Goal: Information Seeking & Learning: Check status

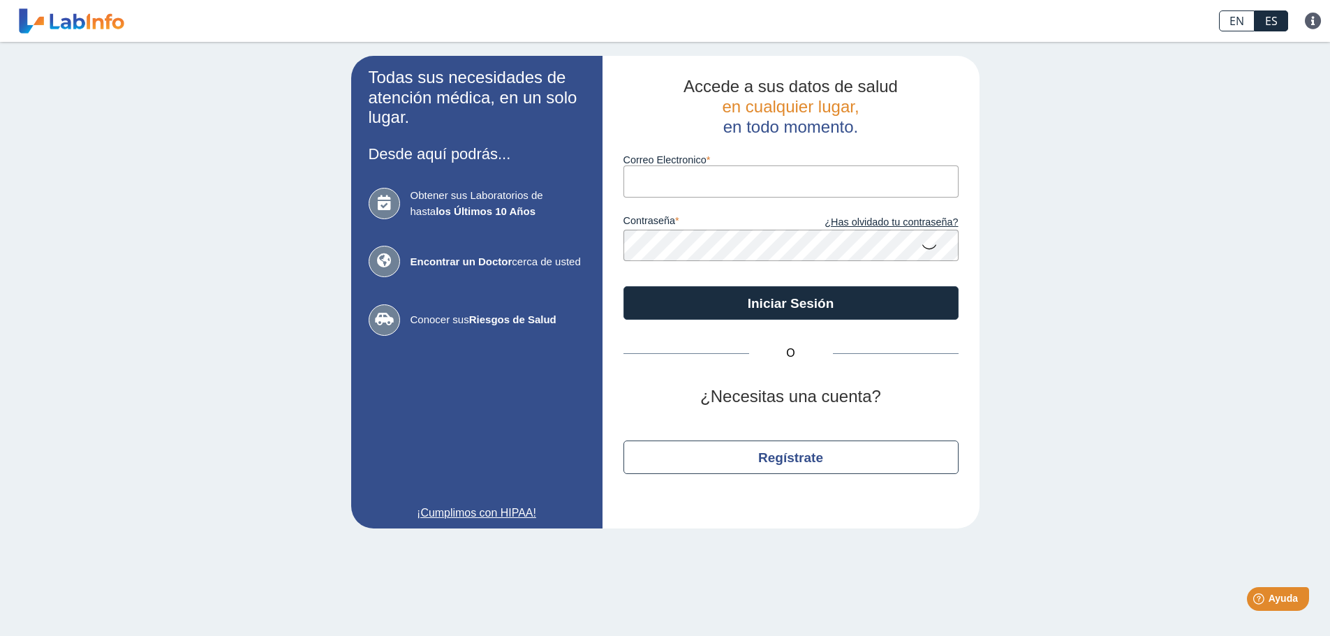
click at [677, 183] on input "Correo Electronico" at bounding box center [790, 180] width 335 height 31
type input "[EMAIL_ADDRESS][DOMAIN_NAME]"
click at [926, 246] on icon at bounding box center [929, 245] width 17 height 27
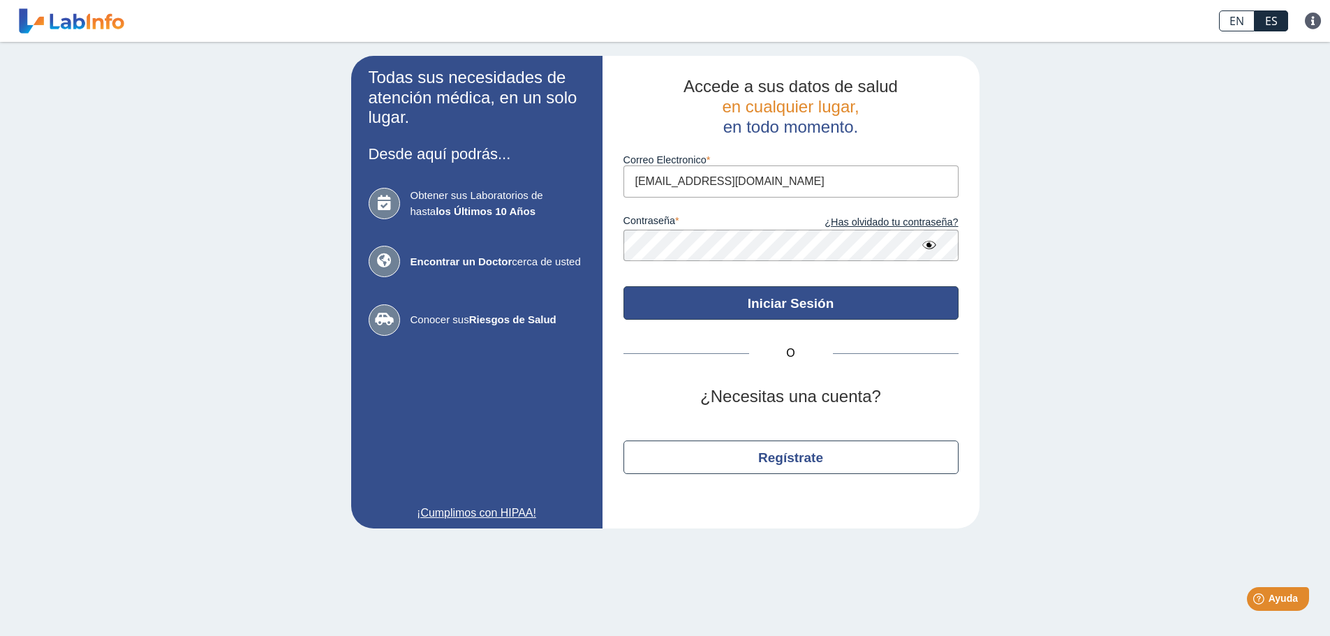
click at [784, 297] on button "Iniciar Sesión" at bounding box center [790, 302] width 335 height 33
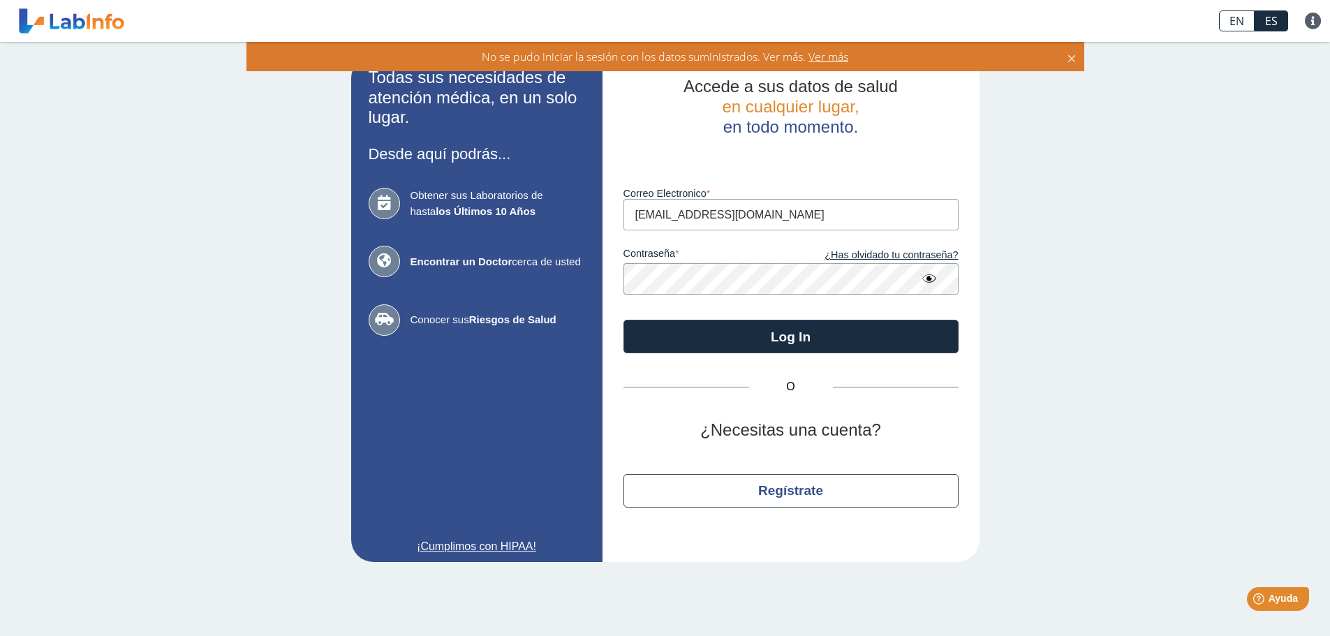
click at [829, 58] on span "Ver más" at bounding box center [826, 56] width 43 height 15
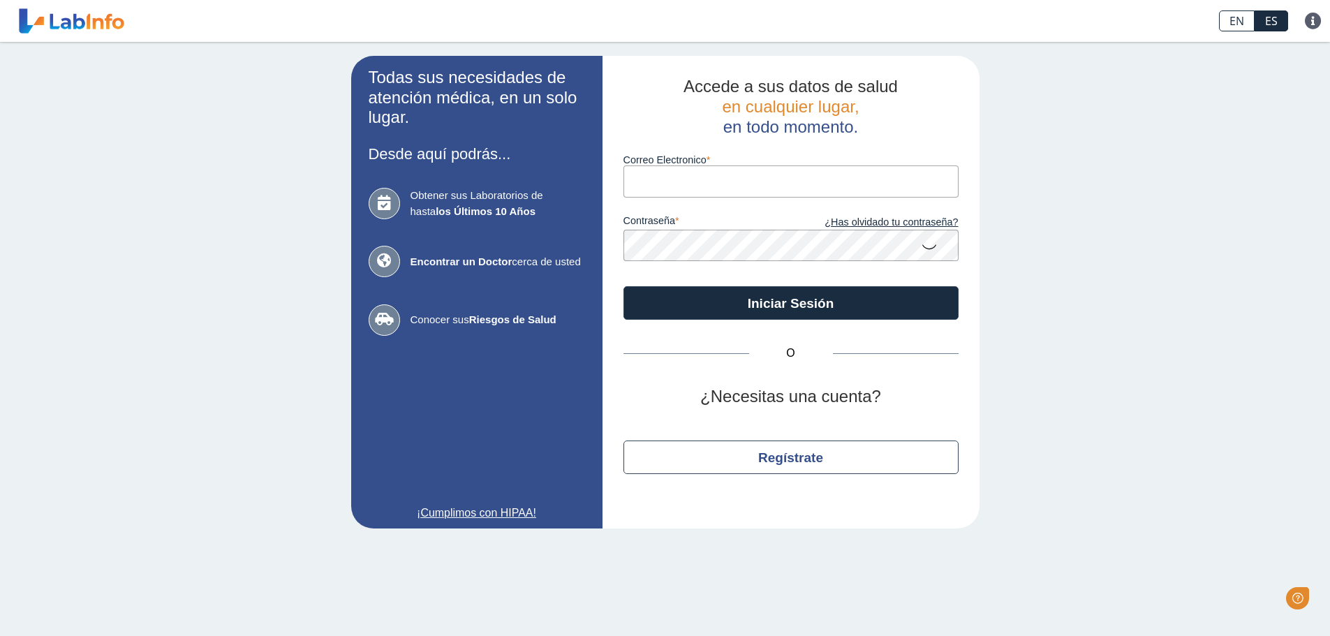
click at [672, 191] on input "Correo Electronico" at bounding box center [790, 180] width 335 height 31
type input "[EMAIL_ADDRESS][DOMAIN_NAME]"
click at [876, 222] on link "¿Has olvidado tu contraseña?" at bounding box center [874, 222] width 167 height 15
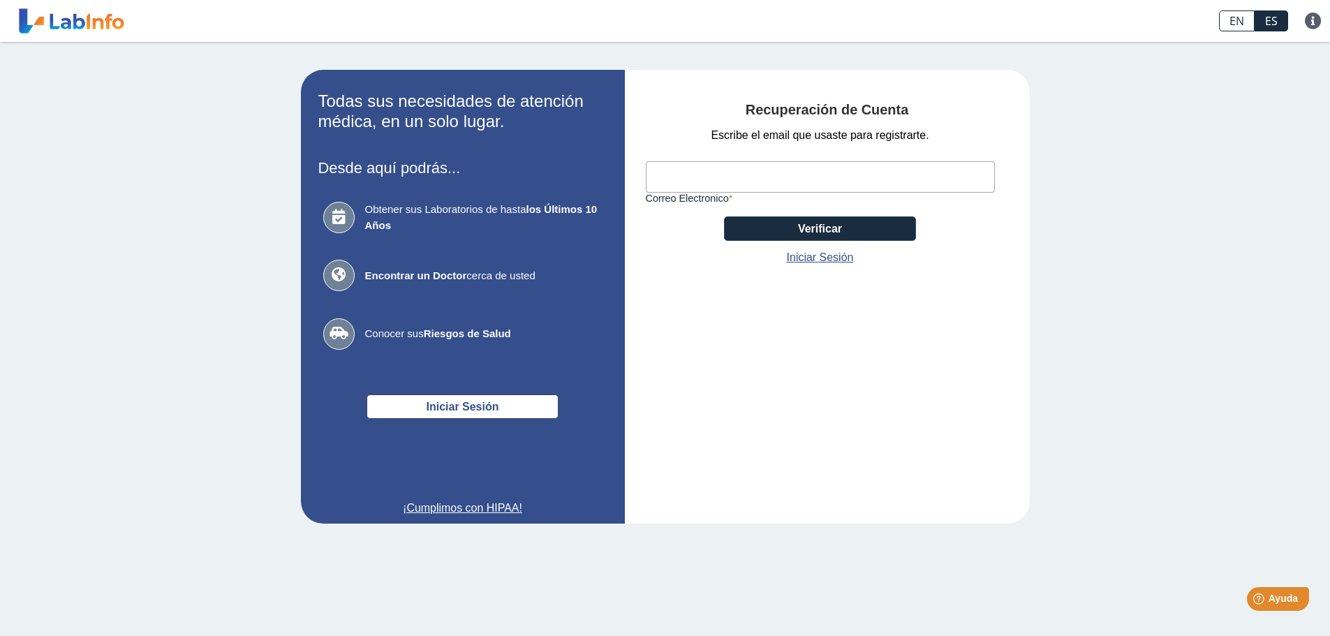
click at [688, 181] on input "Correo Electronico" at bounding box center [820, 176] width 349 height 31
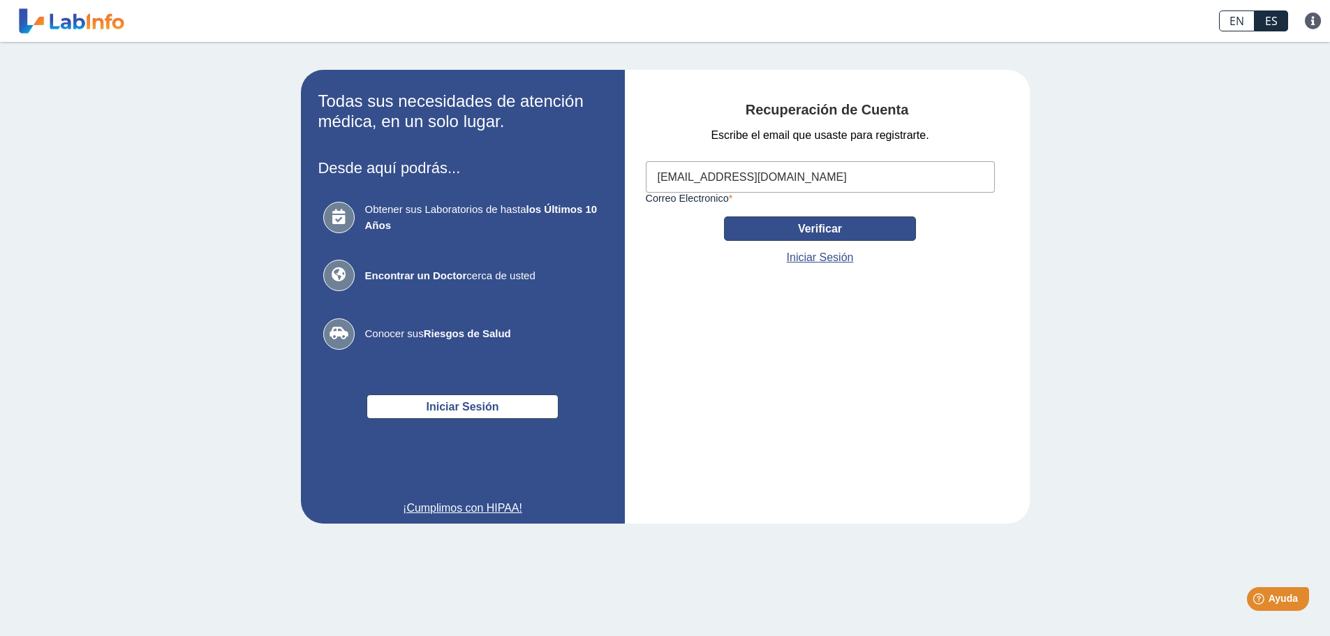
type input "[EMAIL_ADDRESS][DOMAIN_NAME]"
click at [764, 223] on button "Verificar" at bounding box center [820, 228] width 192 height 24
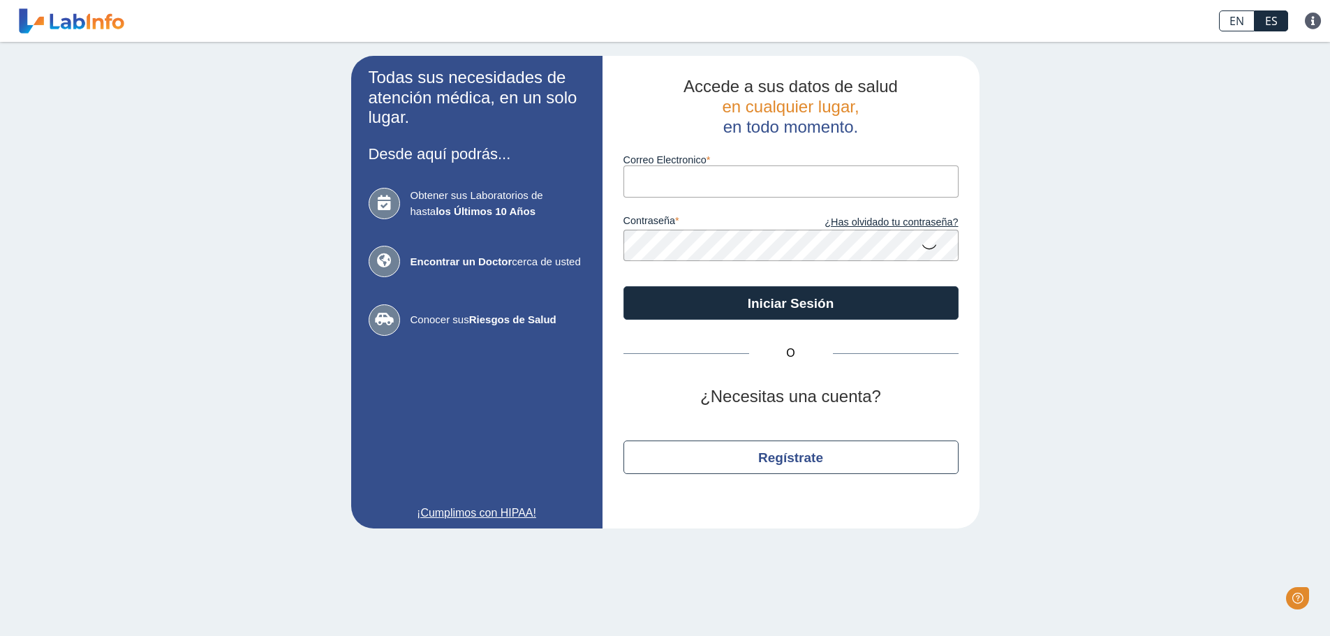
click at [658, 177] on input "Correo Electronico" at bounding box center [790, 180] width 335 height 31
type input "[EMAIL_ADDRESS][DOMAIN_NAME]"
click at [930, 246] on icon at bounding box center [929, 245] width 17 height 27
click at [891, 223] on link "¿Has olvidado tu contraseña?" at bounding box center [874, 222] width 167 height 15
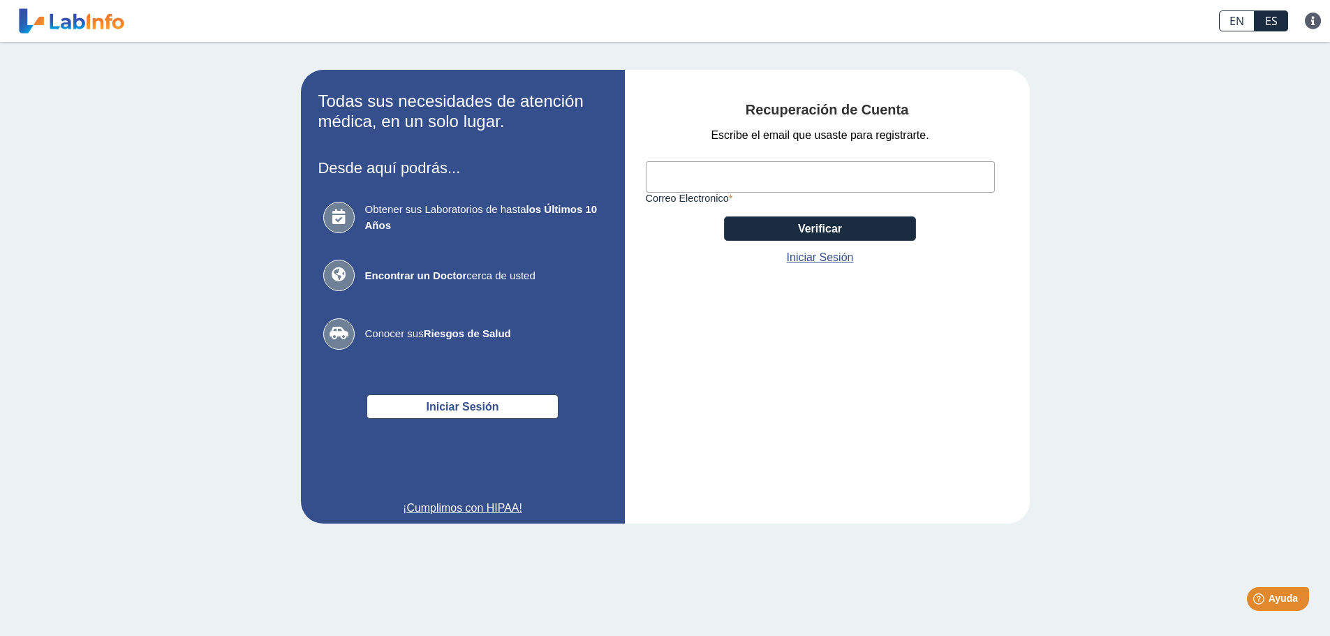
click at [689, 177] on input "Correo Electronico" at bounding box center [820, 176] width 349 height 31
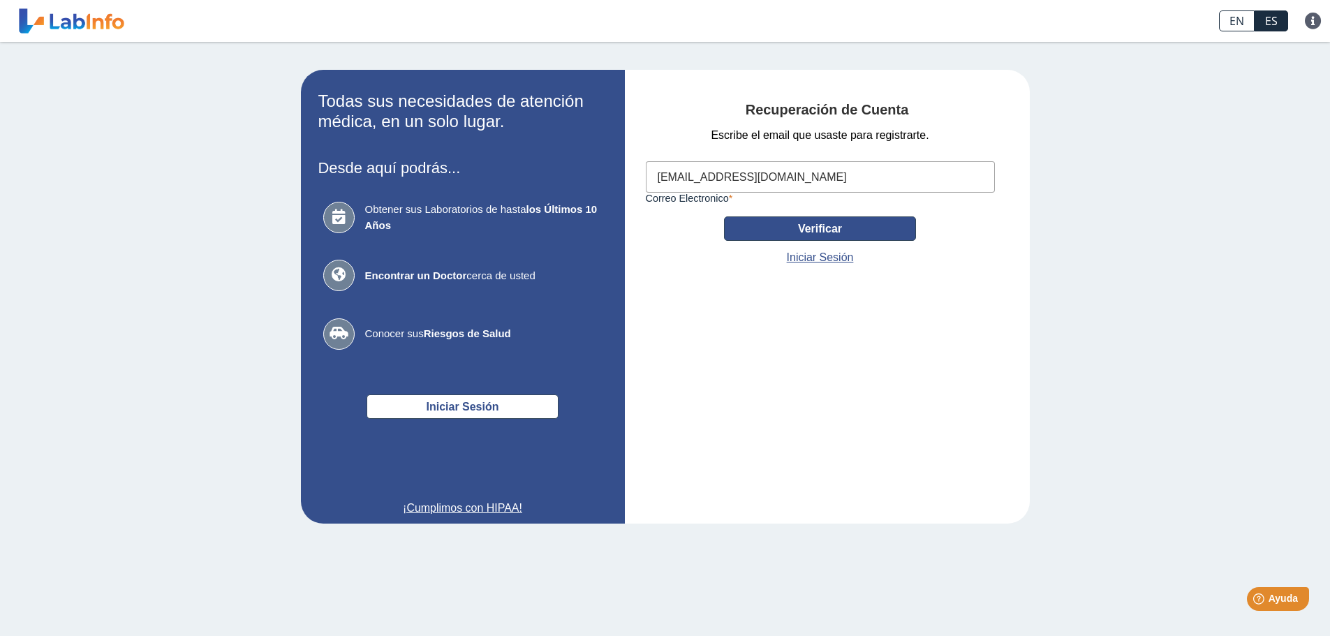
type input "[EMAIL_ADDRESS][DOMAIN_NAME]"
click at [745, 228] on button "Verificar" at bounding box center [820, 228] width 192 height 24
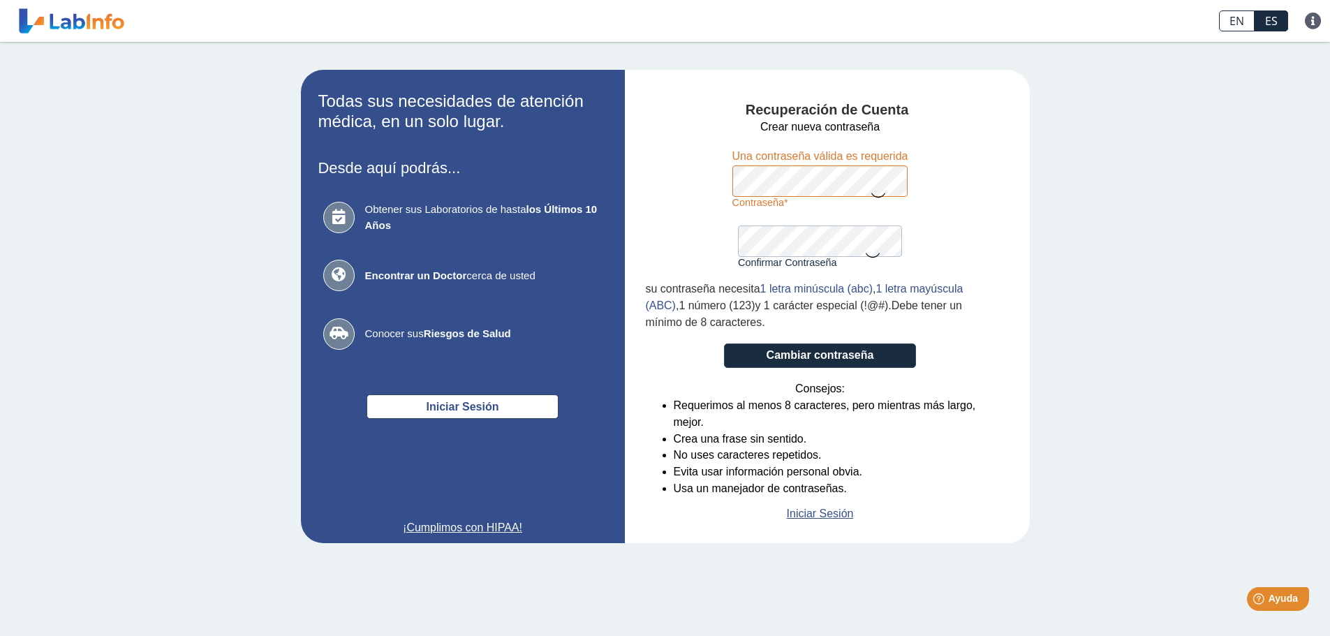
click at [877, 191] on icon at bounding box center [878, 194] width 17 height 27
click at [881, 193] on icon at bounding box center [878, 193] width 17 height 25
click at [872, 253] on icon at bounding box center [872, 254] width 17 height 27
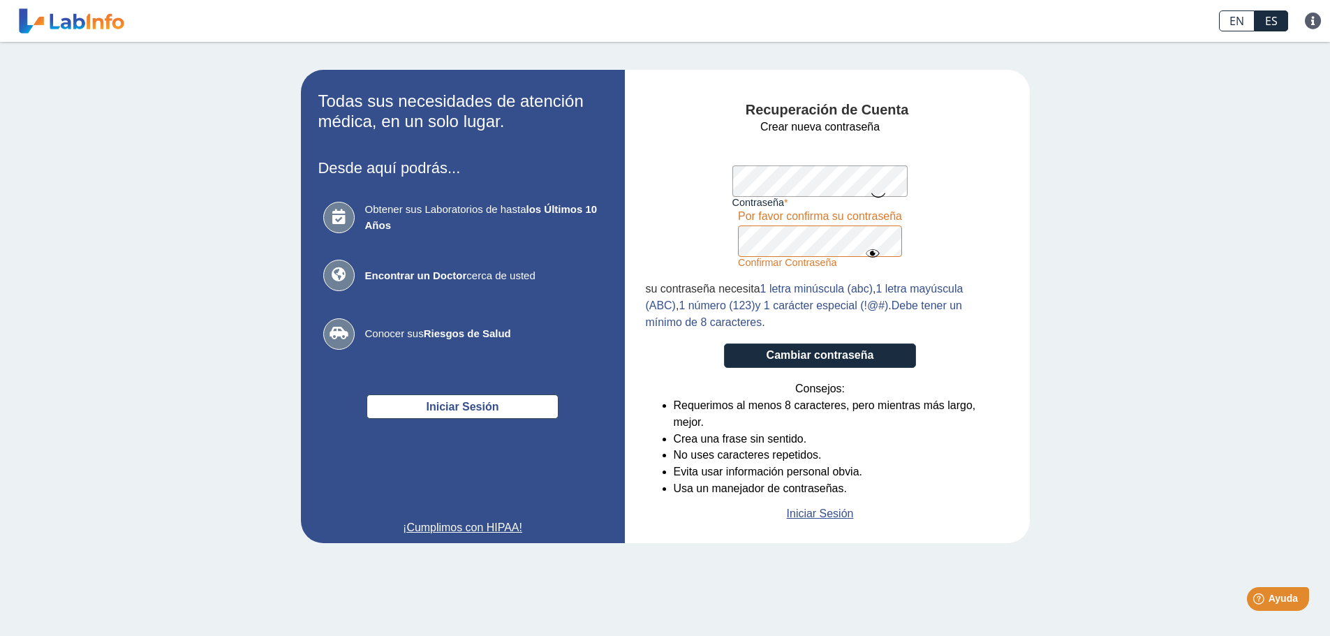
click at [947, 239] on form "Crear nueva contraseña Contraseña Una contraseña válida es requerida Confirmar …" at bounding box center [820, 320] width 349 height 403
click at [822, 273] on app-password-req "su contraseña necesita 1 letra minúscula (abc) , 1 letra mayúscula (ABC) , 1 nú…" at bounding box center [820, 299] width 349 height 63
click at [877, 191] on icon at bounding box center [878, 194] width 17 height 27
click at [934, 245] on form "Crear nueva contraseña Contraseña Una contraseña válida es requerida Confirmar …" at bounding box center [820, 320] width 349 height 403
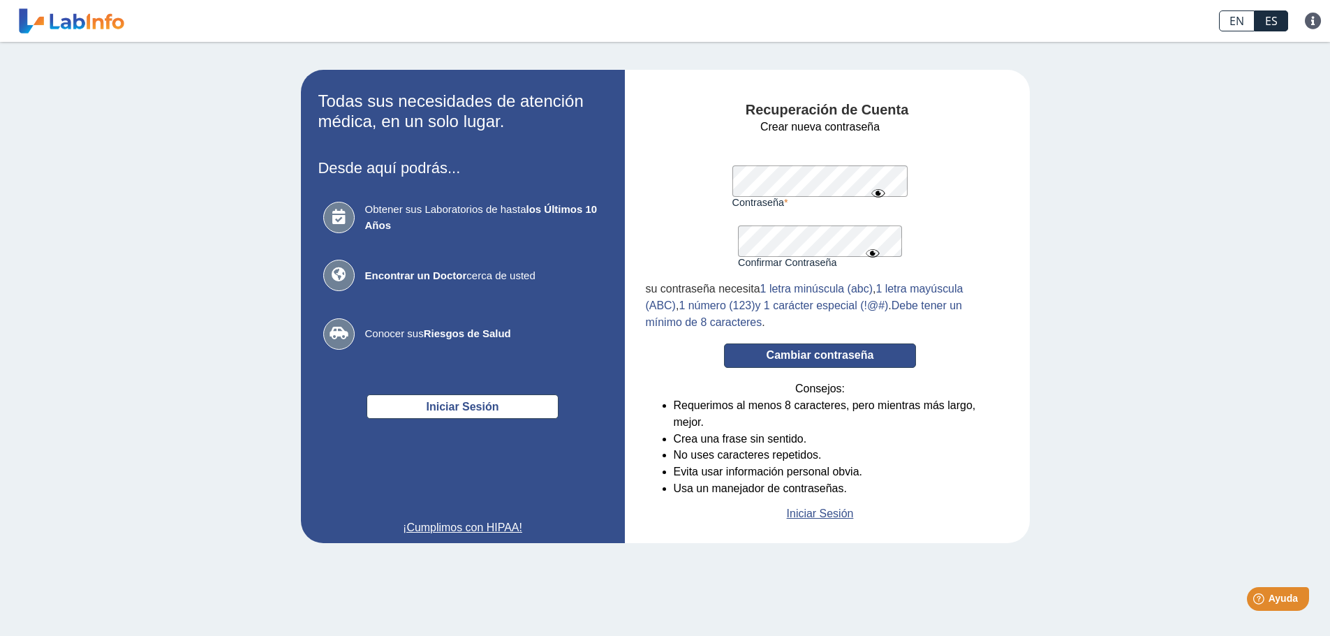
click at [865, 351] on button "Cambiar contraseña" at bounding box center [820, 355] width 192 height 24
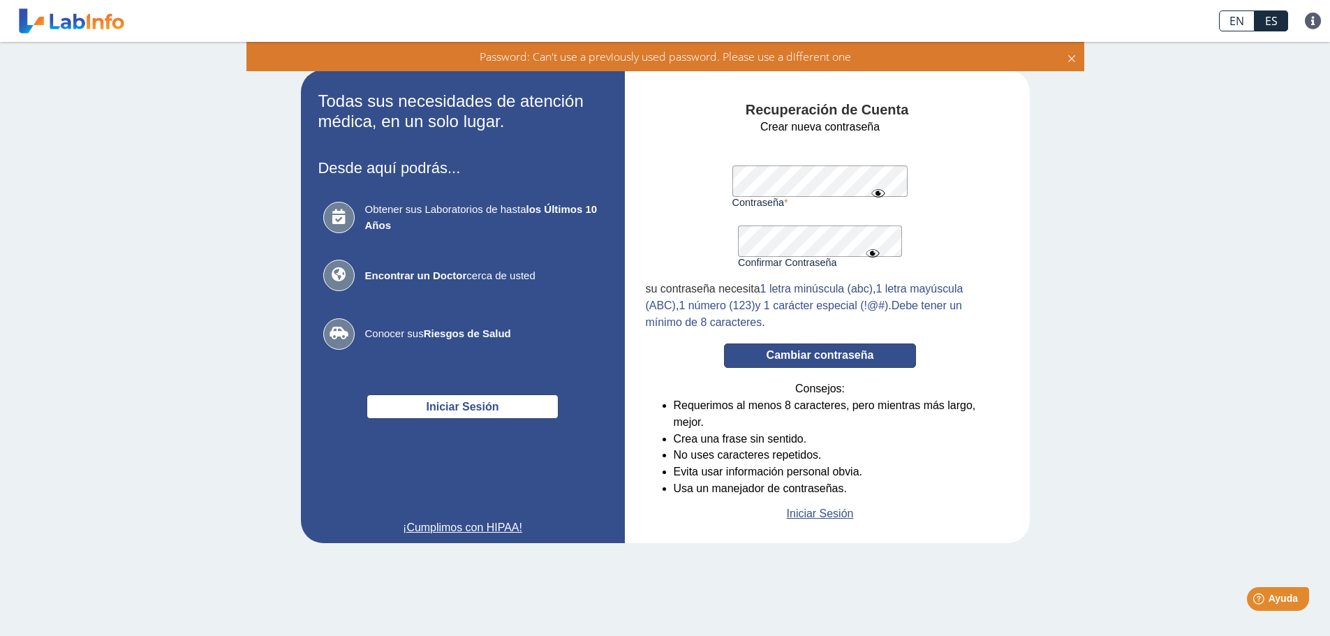
click at [828, 355] on button "Cambiar contraseña" at bounding box center [820, 355] width 192 height 24
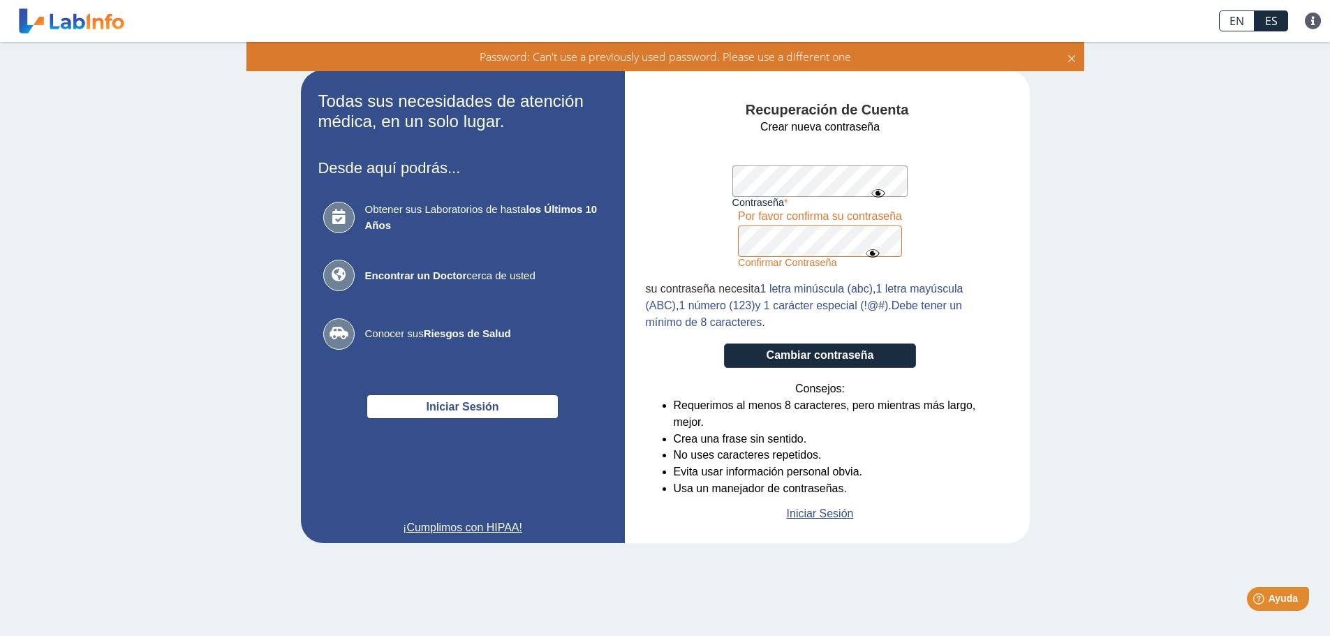
click at [997, 219] on div "Recuperación de Cuenta Crear nueva contraseña Contraseña Una contraseña válida …" at bounding box center [827, 312] width 363 height 420
click at [657, 226] on form "Crear nueva contraseña Contraseña Una contraseña válida es requerida Confirmar …" at bounding box center [820, 320] width 349 height 403
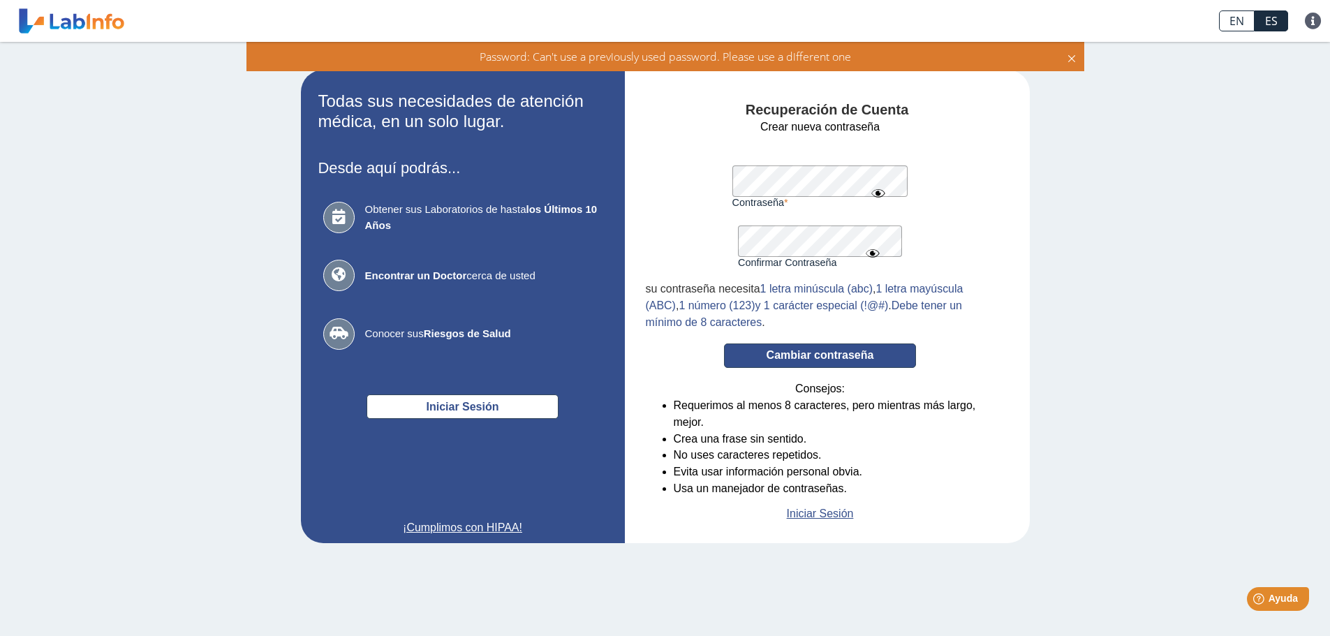
click at [813, 356] on button "Cambiar contraseña" at bounding box center [820, 355] width 192 height 24
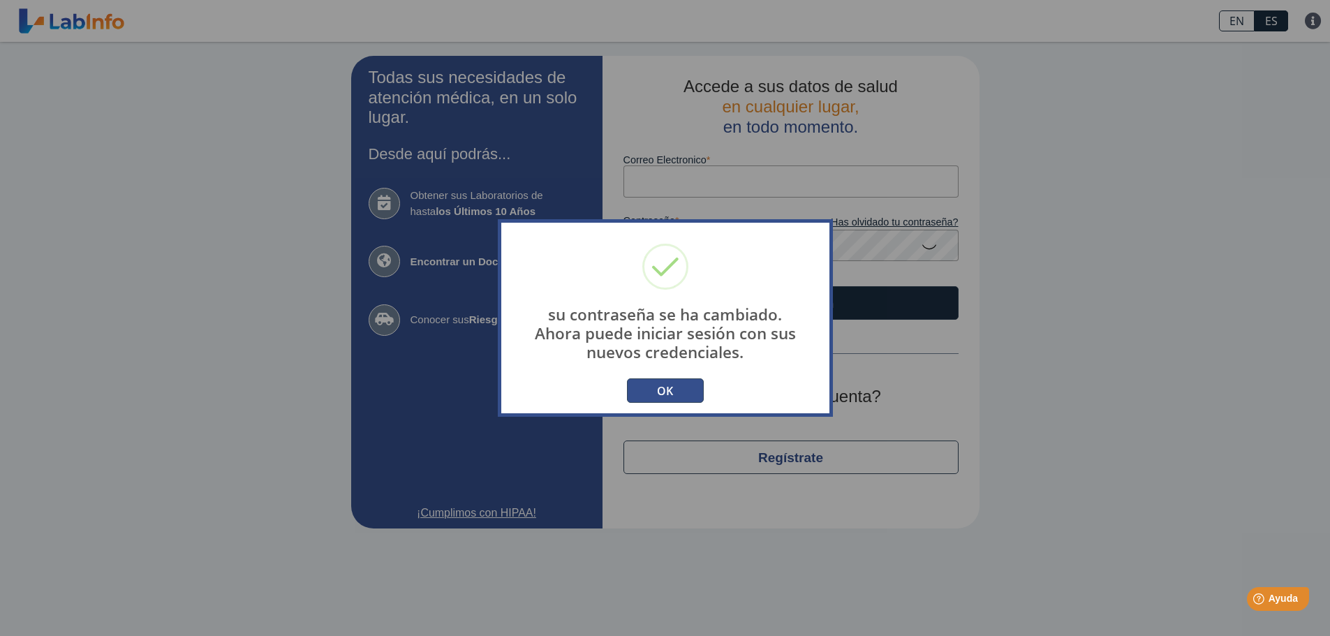
click at [656, 385] on button "OK" at bounding box center [665, 390] width 77 height 24
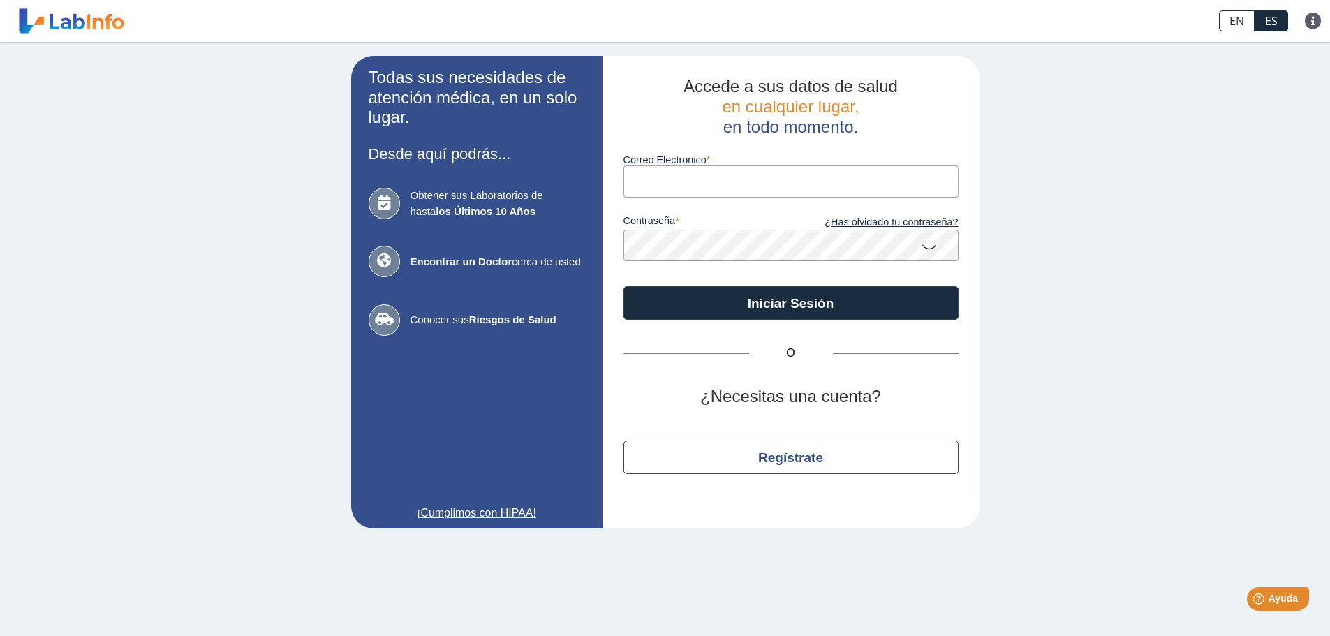
click at [681, 181] on input "Correo Electronico" at bounding box center [790, 180] width 335 height 31
type input "[EMAIL_ADDRESS][DOMAIN_NAME]"
click at [921, 247] on icon at bounding box center [929, 245] width 17 height 27
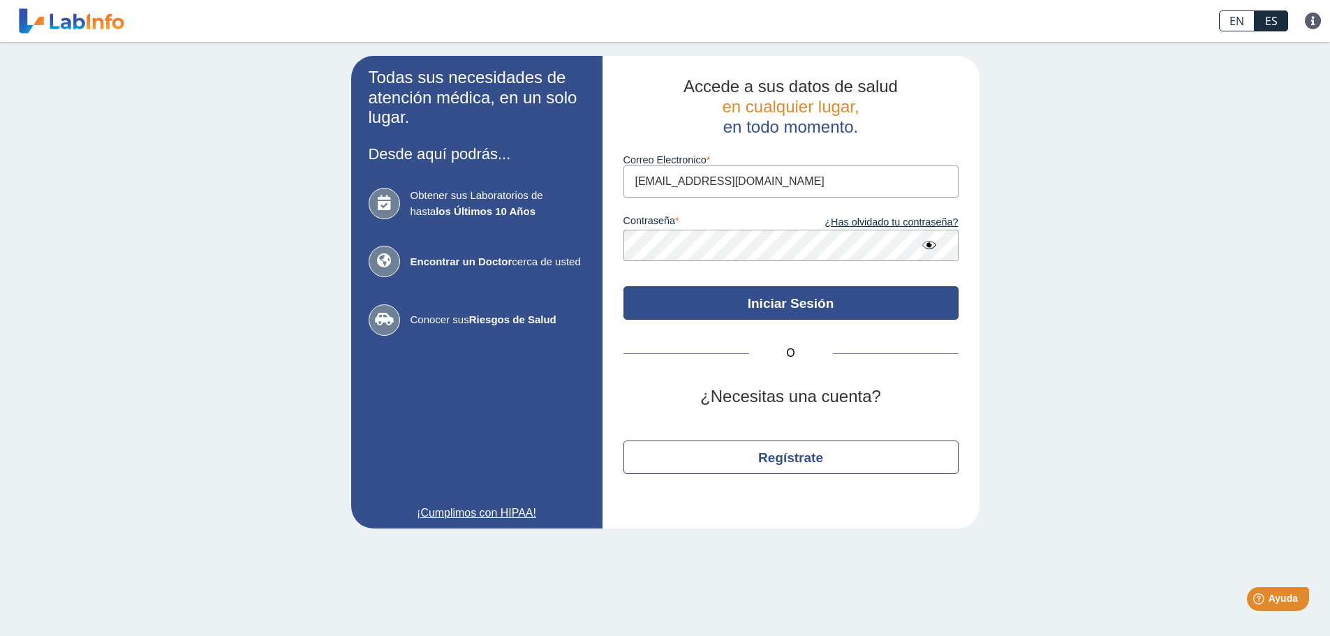
click at [724, 297] on button "Iniciar Sesión" at bounding box center [790, 302] width 335 height 33
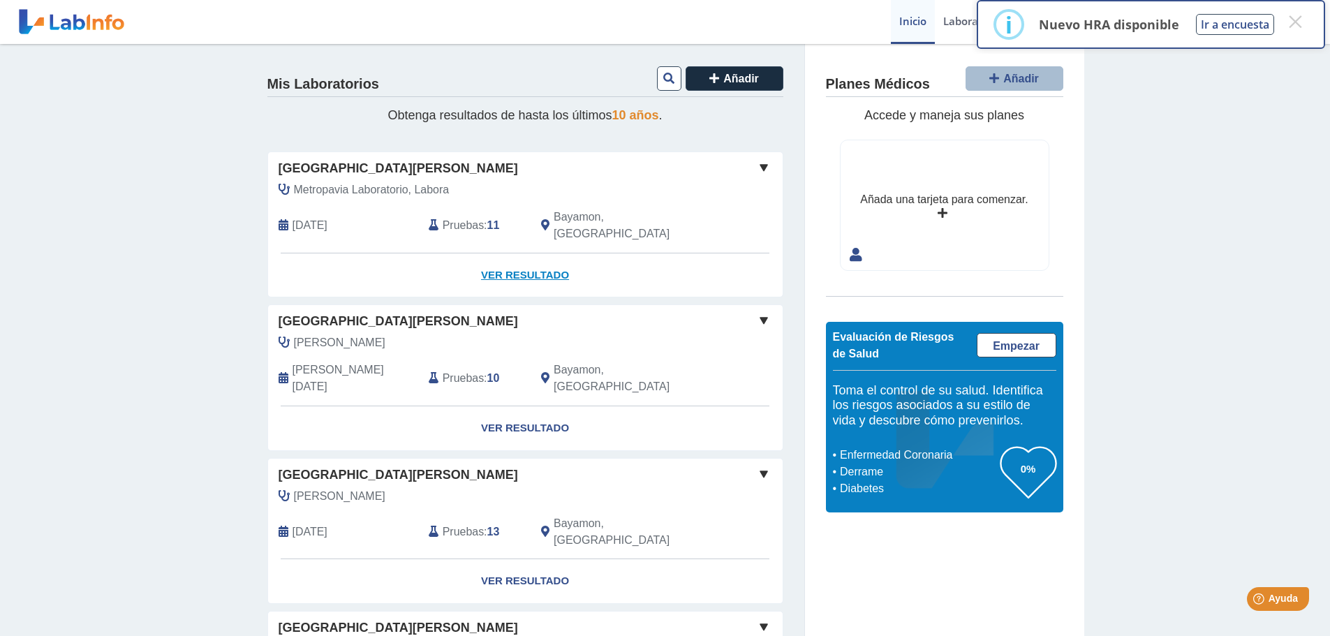
click at [513, 253] on link "Ver Resultado" at bounding box center [525, 275] width 514 height 44
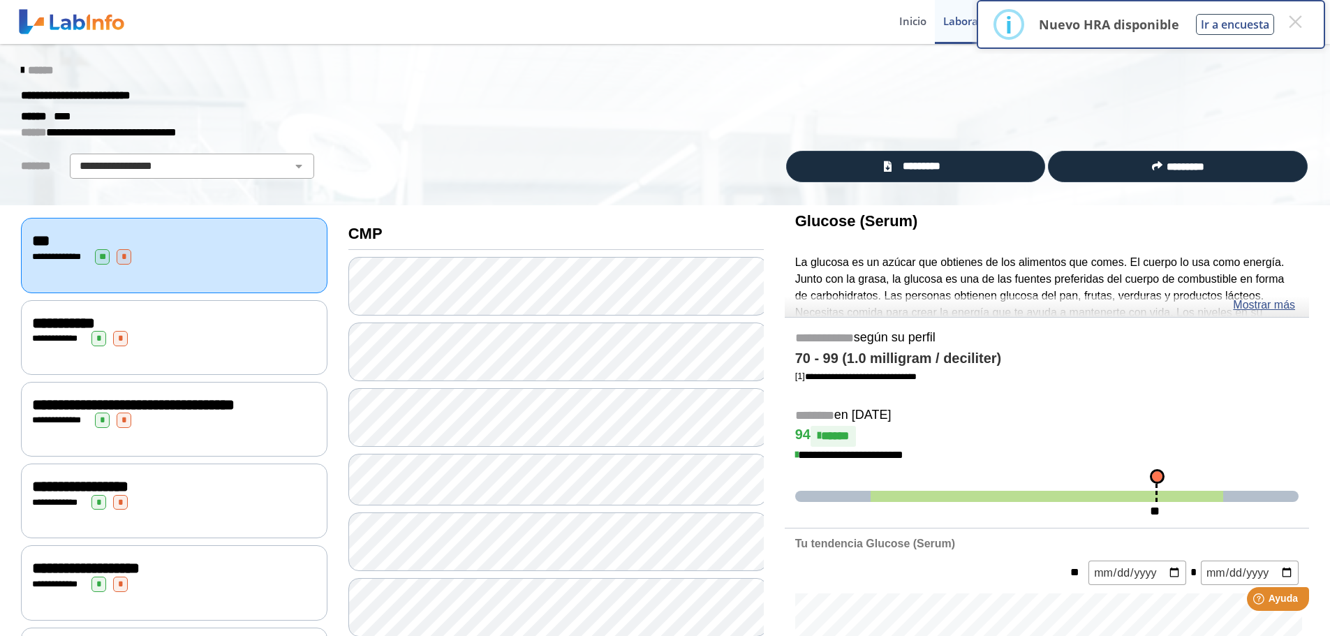
click at [45, 321] on span "**********" at bounding box center [63, 322] width 63 height 15
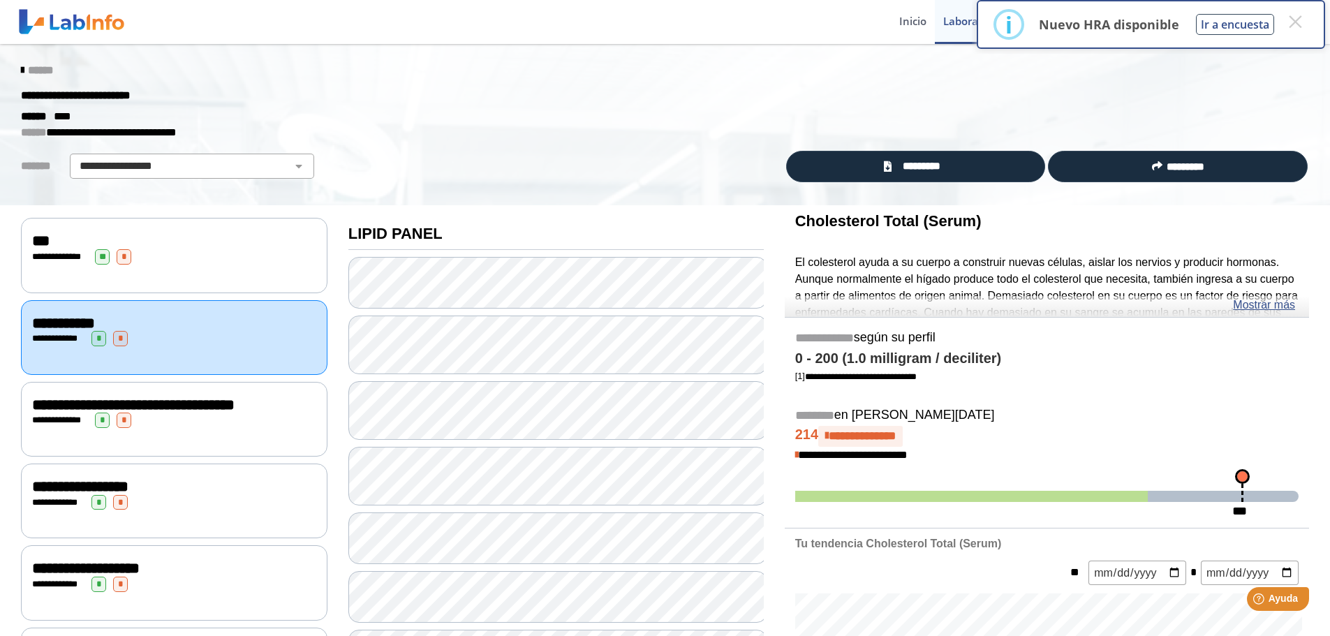
click at [48, 254] on span "**********" at bounding box center [62, 256] width 38 height 9
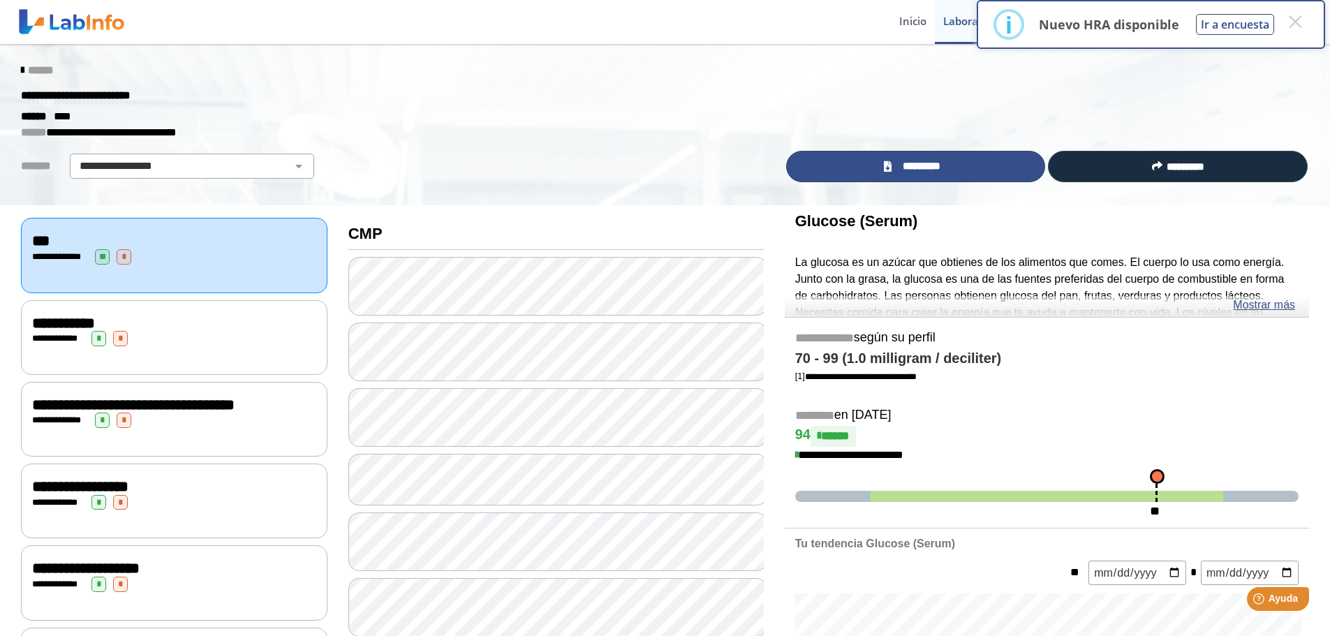
click at [886, 163] on icon at bounding box center [888, 166] width 8 height 10
